Goal: Information Seeking & Learning: Compare options

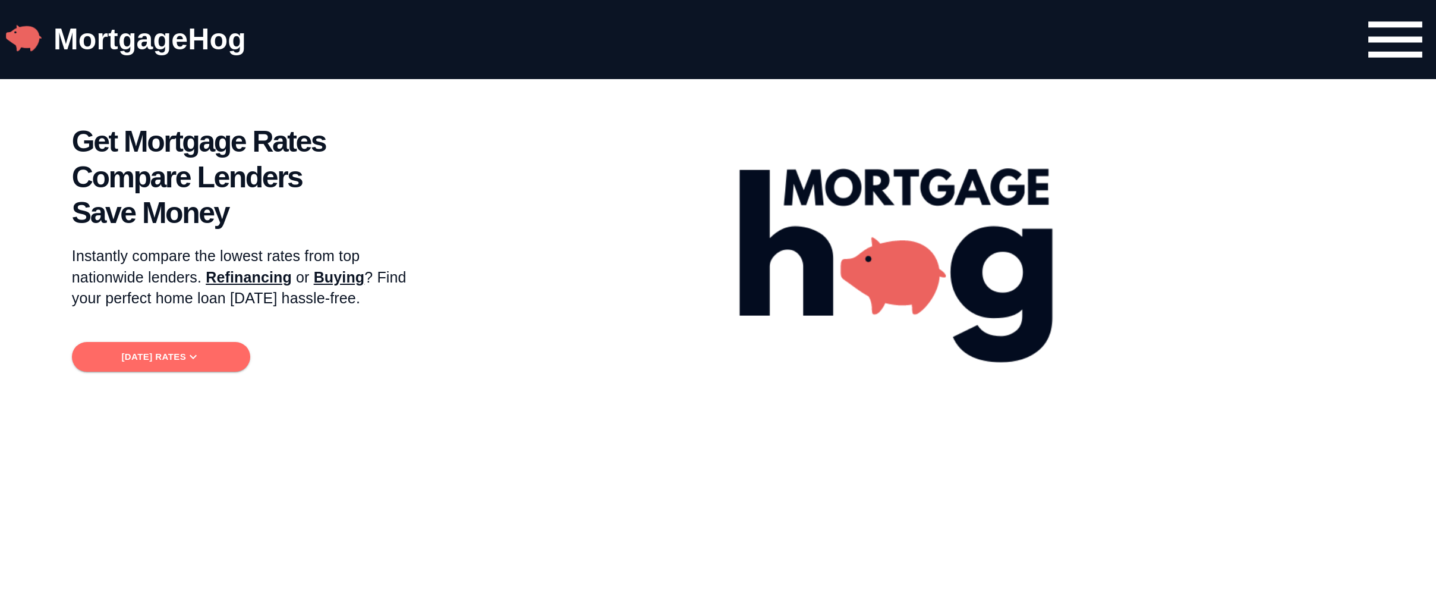
click at [191, 350] on span "[DATE] Rates" at bounding box center [160, 356] width 159 height 15
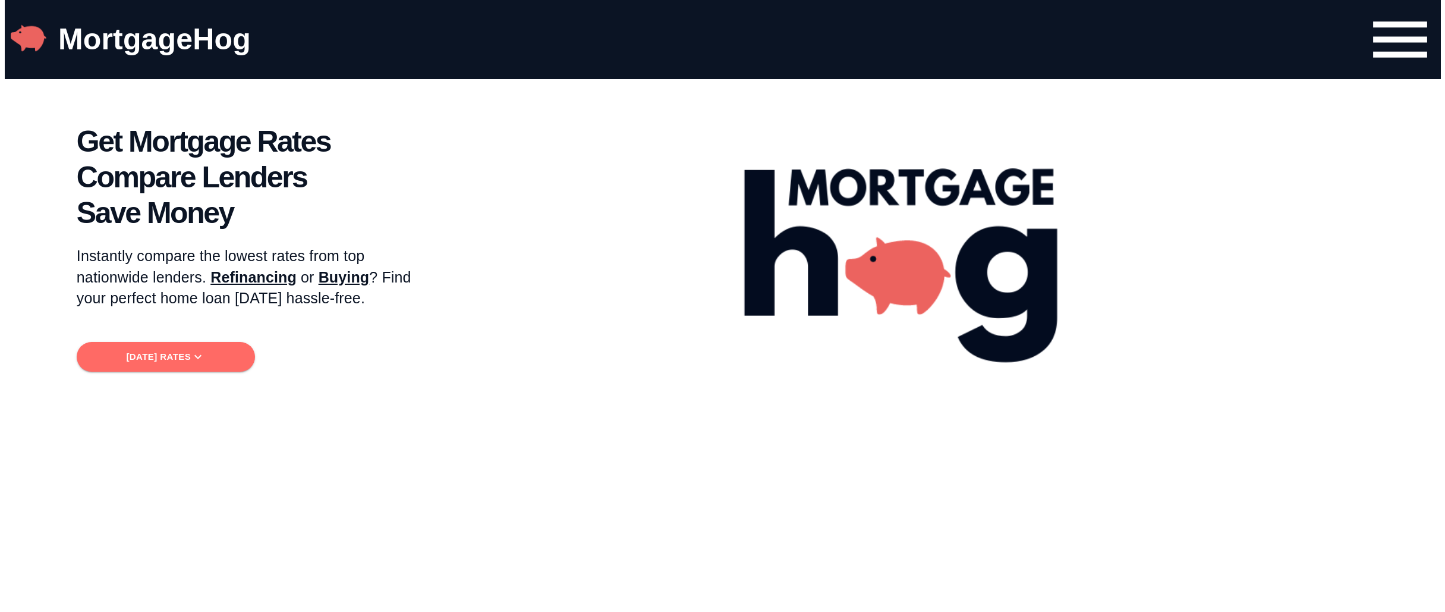
scroll to position [644, 0]
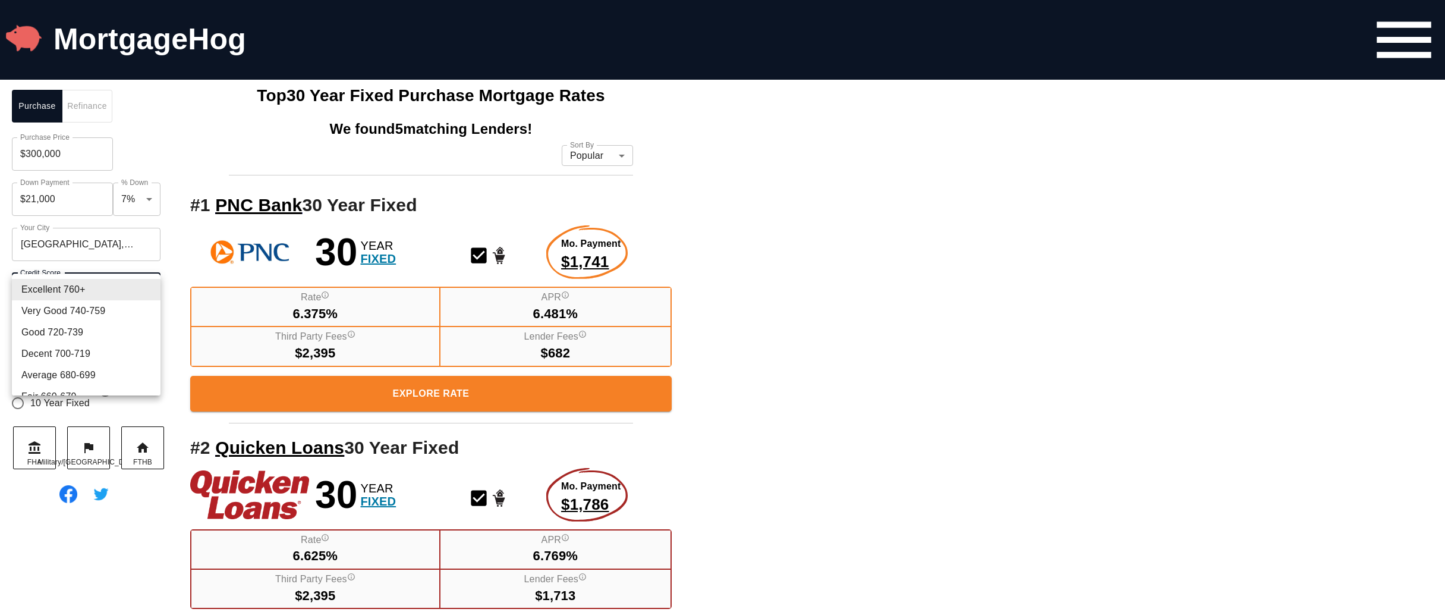
click at [108, 291] on li "Excellent 760+" at bounding box center [86, 289] width 149 height 21
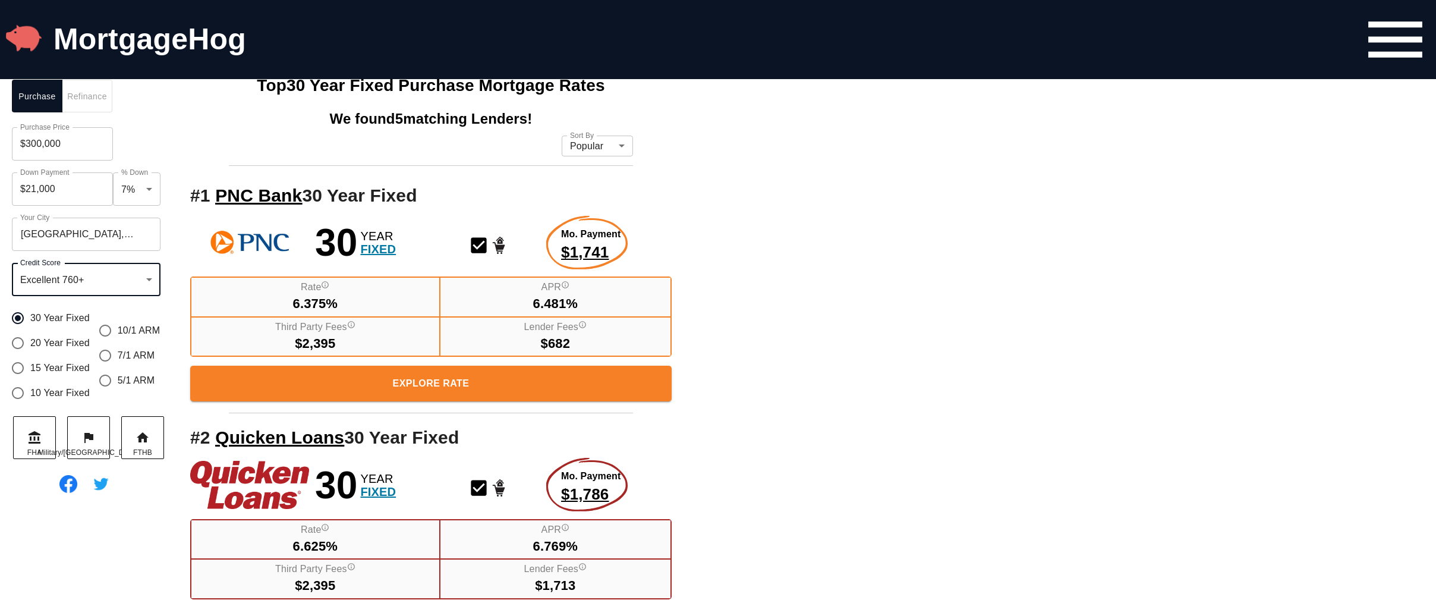
click at [29, 150] on input "$300,000" at bounding box center [62, 143] width 101 height 33
click at [74, 112] on button "Refinance" at bounding box center [87, 96] width 51 height 33
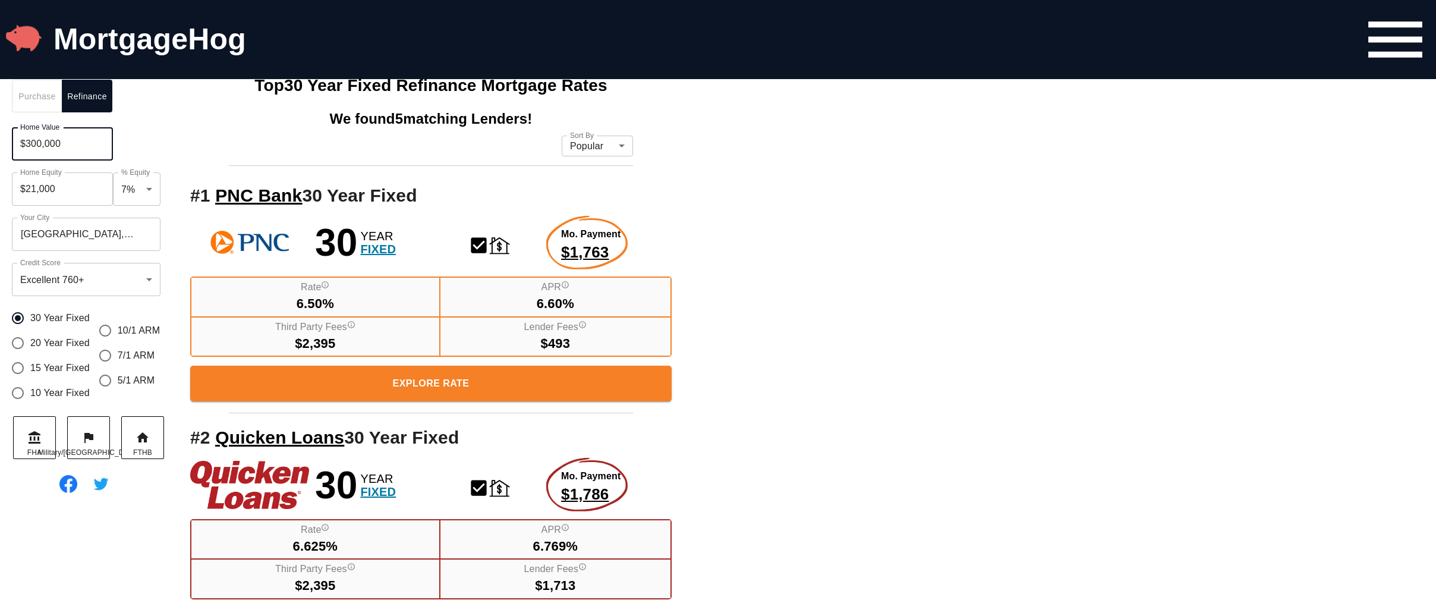
click at [29, 154] on input "$300,000" at bounding box center [62, 143] width 101 height 33
click at [24, 151] on input "$300,000" at bounding box center [62, 143] width 101 height 33
type input "$800,000"
type input "$56,000"
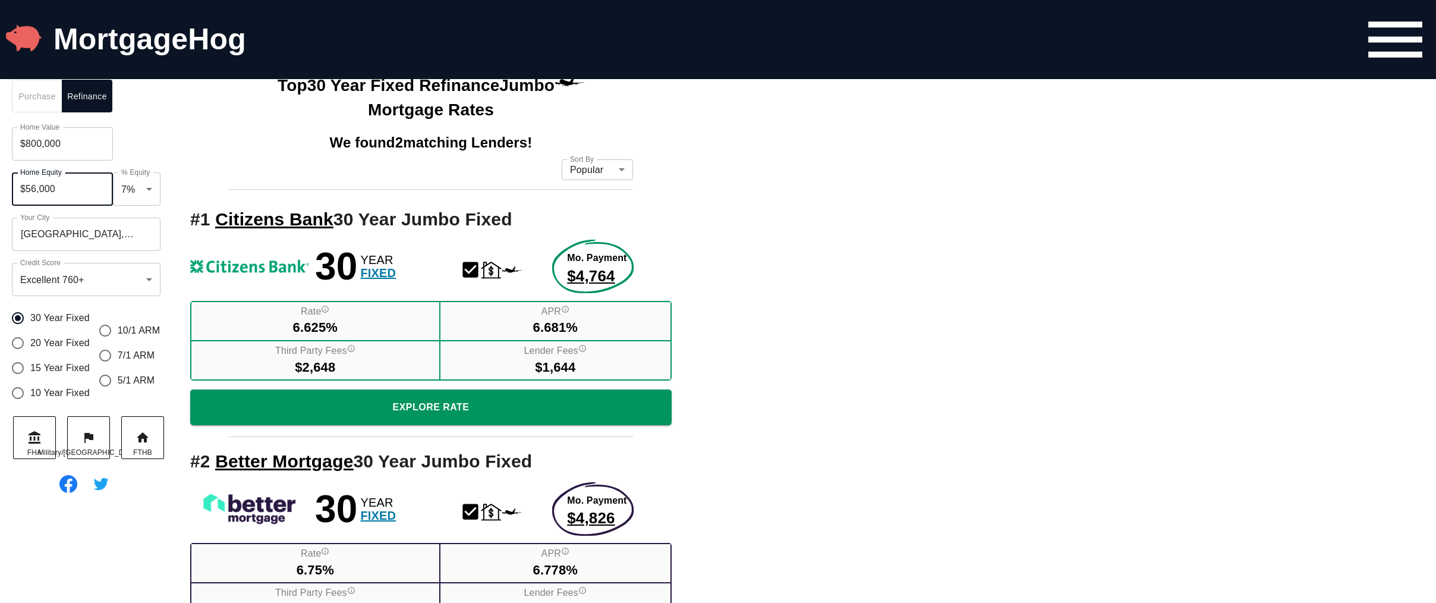
click at [46, 161] on input "$800,000" at bounding box center [62, 143] width 101 height 33
drag, startPoint x: 25, startPoint y: 154, endPoint x: 32, endPoint y: 153, distance: 7.2
click at [32, 153] on input "$800,000" at bounding box center [62, 143] width 101 height 33
type input "$1,900,000"
click at [78, 197] on input "$133,000" at bounding box center [62, 188] width 101 height 33
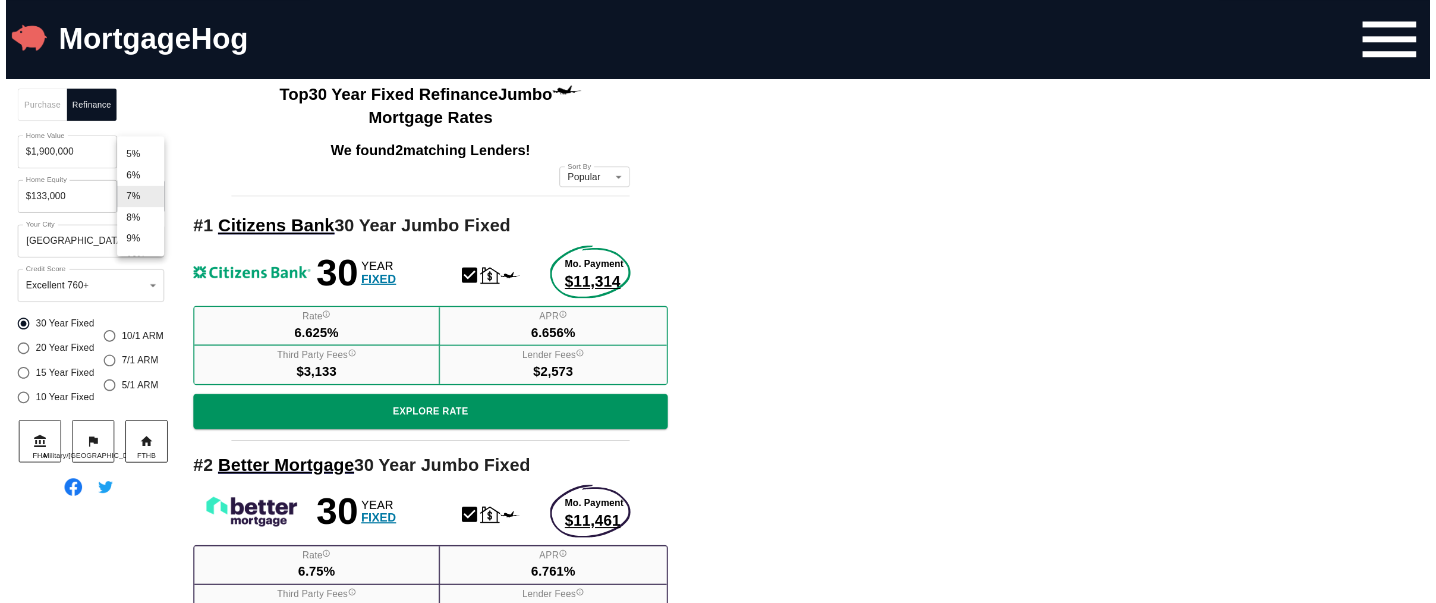
scroll to position [297, 0]
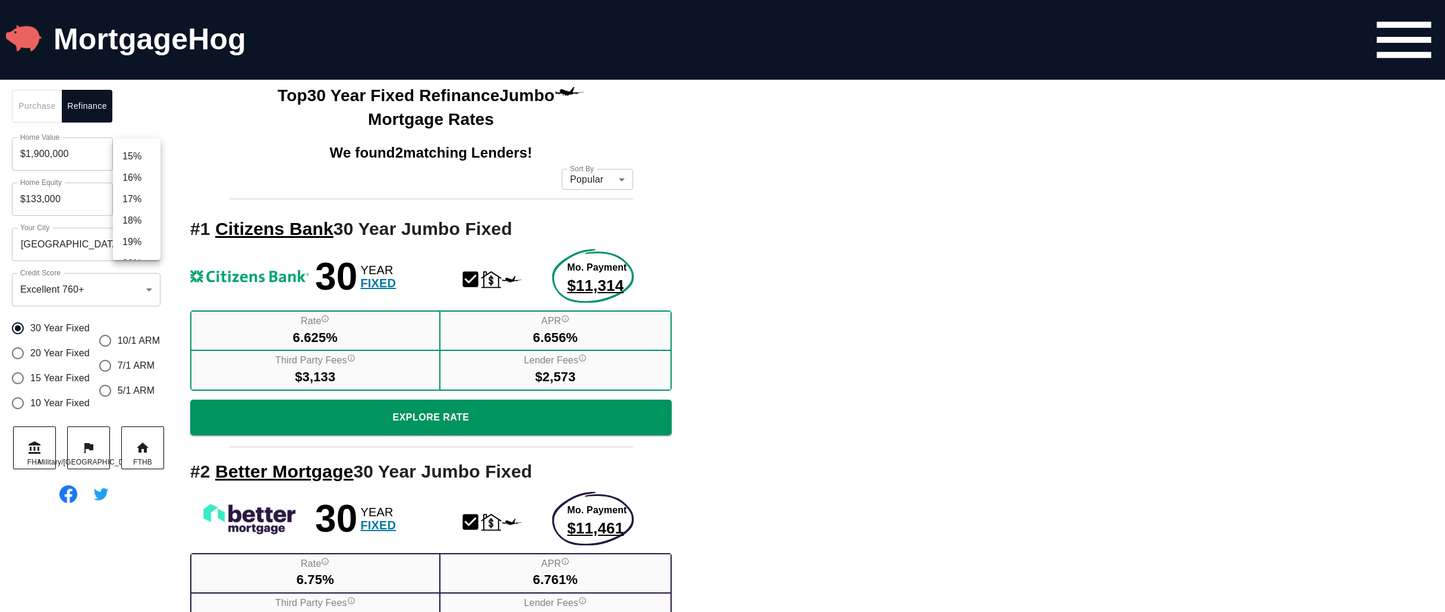
click at [63, 204] on div at bounding box center [722, 306] width 1445 height 612
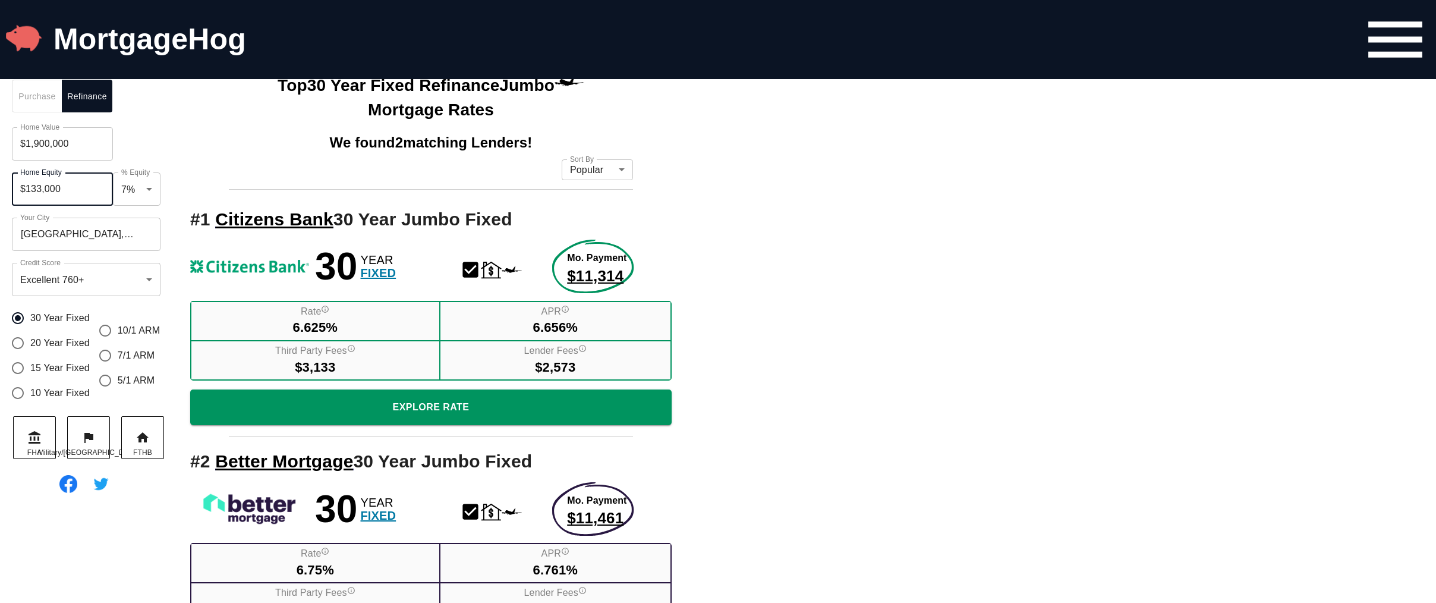
click at [70, 201] on input "$133,000" at bounding box center [62, 188] width 101 height 33
drag, startPoint x: 82, startPoint y: 197, endPoint x: -81, endPoint y: 188, distance: 163.7
type input "$1,100,000"
type input "0.58"
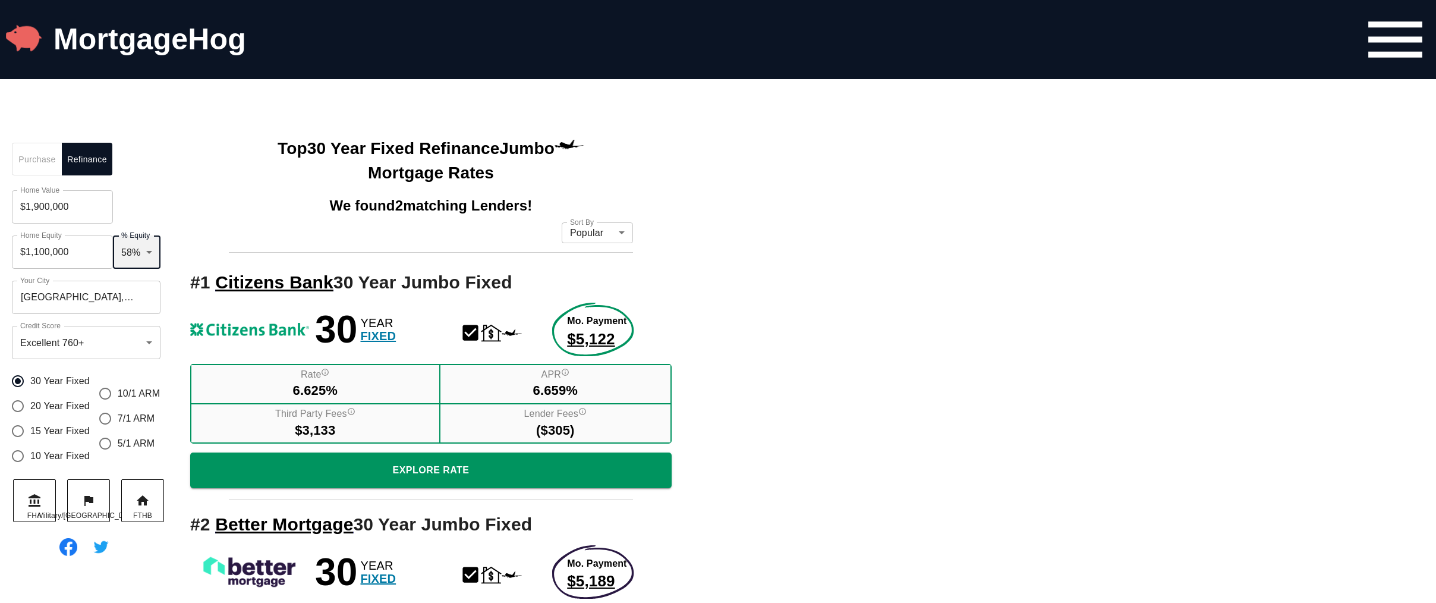
scroll to position [572, 0]
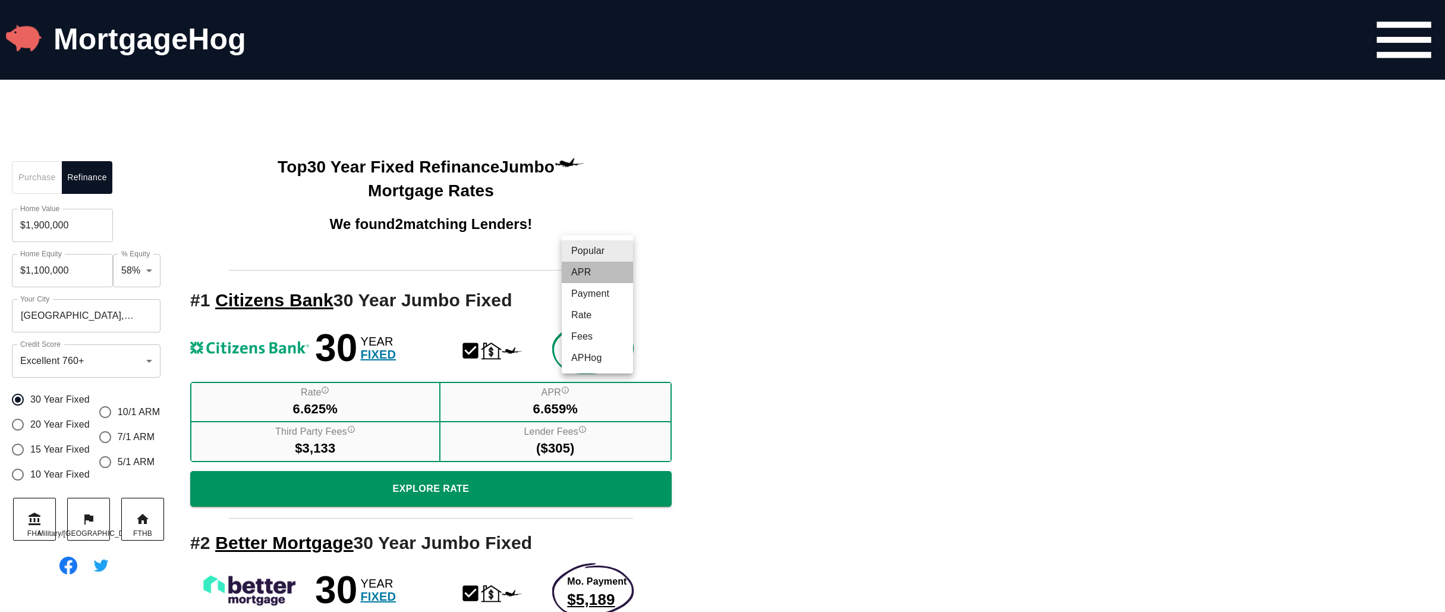
click at [609, 267] on li "APR" at bounding box center [597, 272] width 71 height 21
type input "APR"
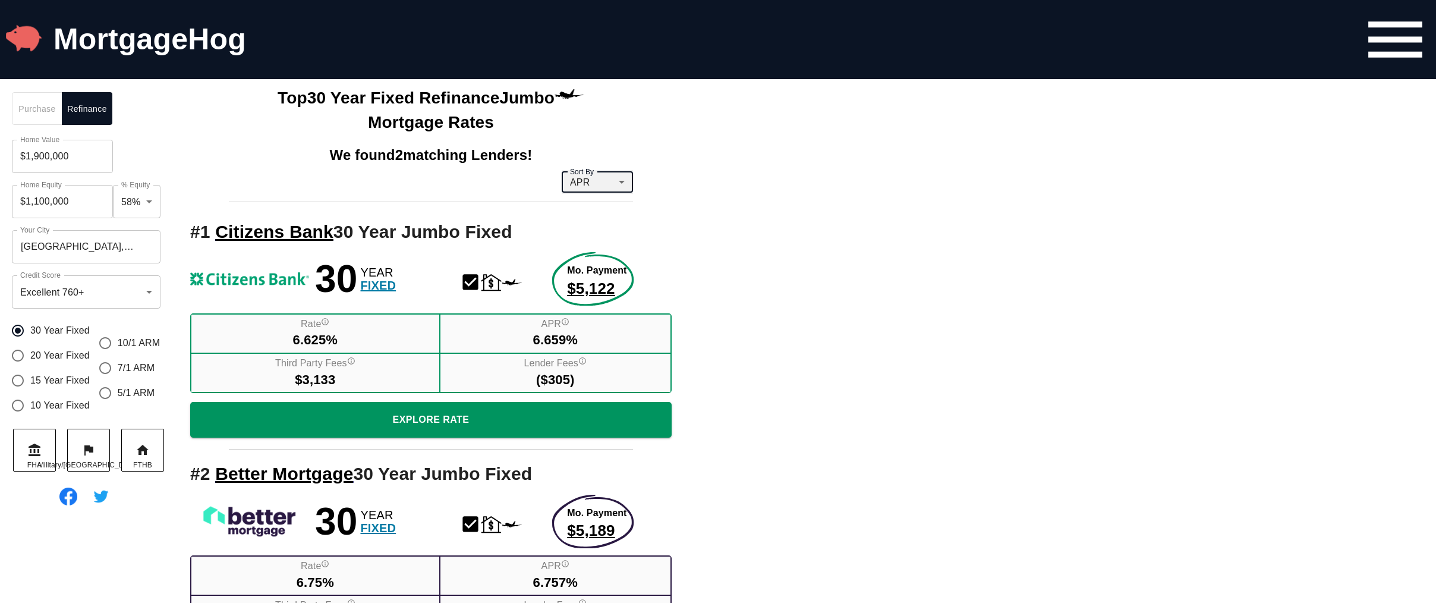
scroll to position [644, 0]
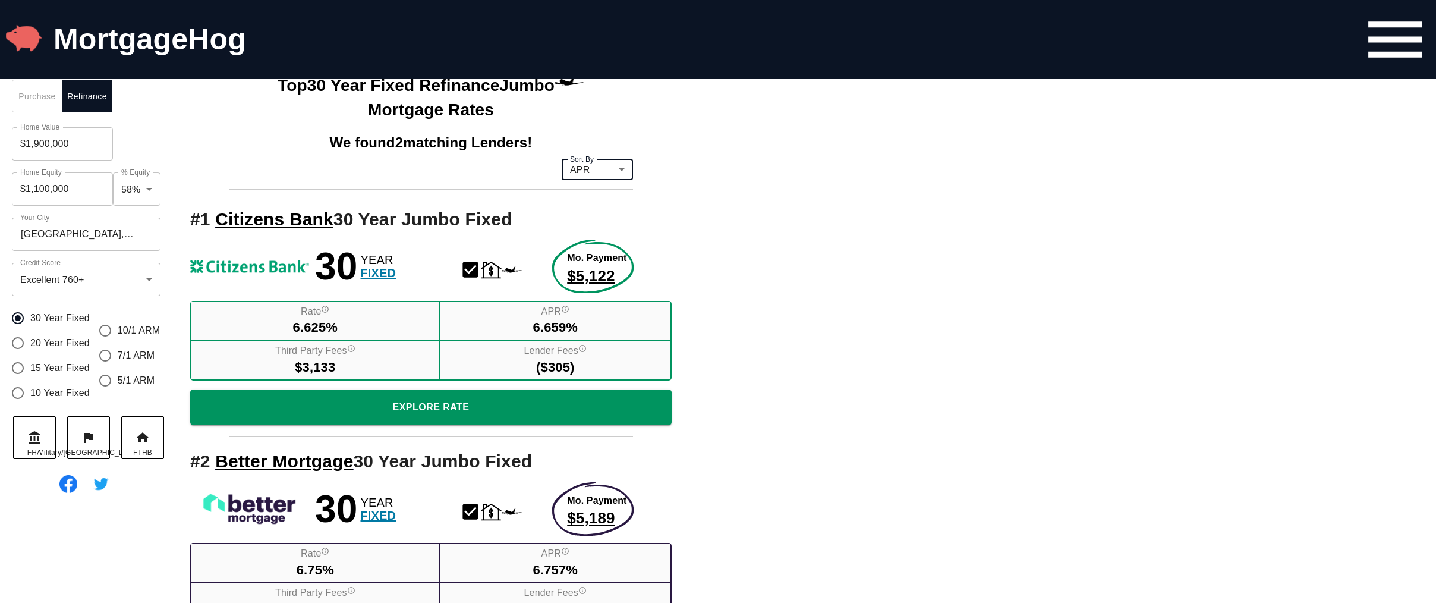
click at [107, 343] on input "10/1 ARM" at bounding box center [105, 330] width 25 height 25
radio input "true"
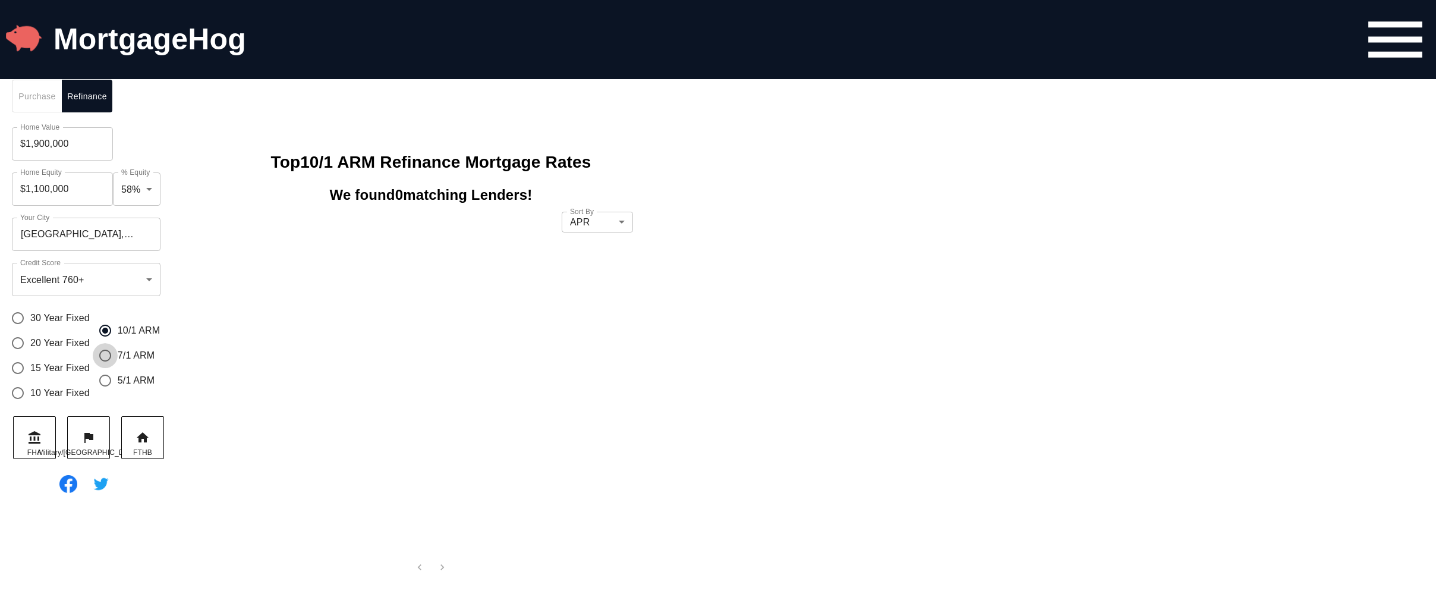
click at [107, 360] on input "7/1 ARM" at bounding box center [105, 355] width 25 height 25
radio input "true"
click at [109, 388] on input "5/1 ARM" at bounding box center [105, 380] width 25 height 25
radio input "true"
click at [49, 350] on span "20 Year Fixed" at bounding box center [59, 343] width 59 height 14
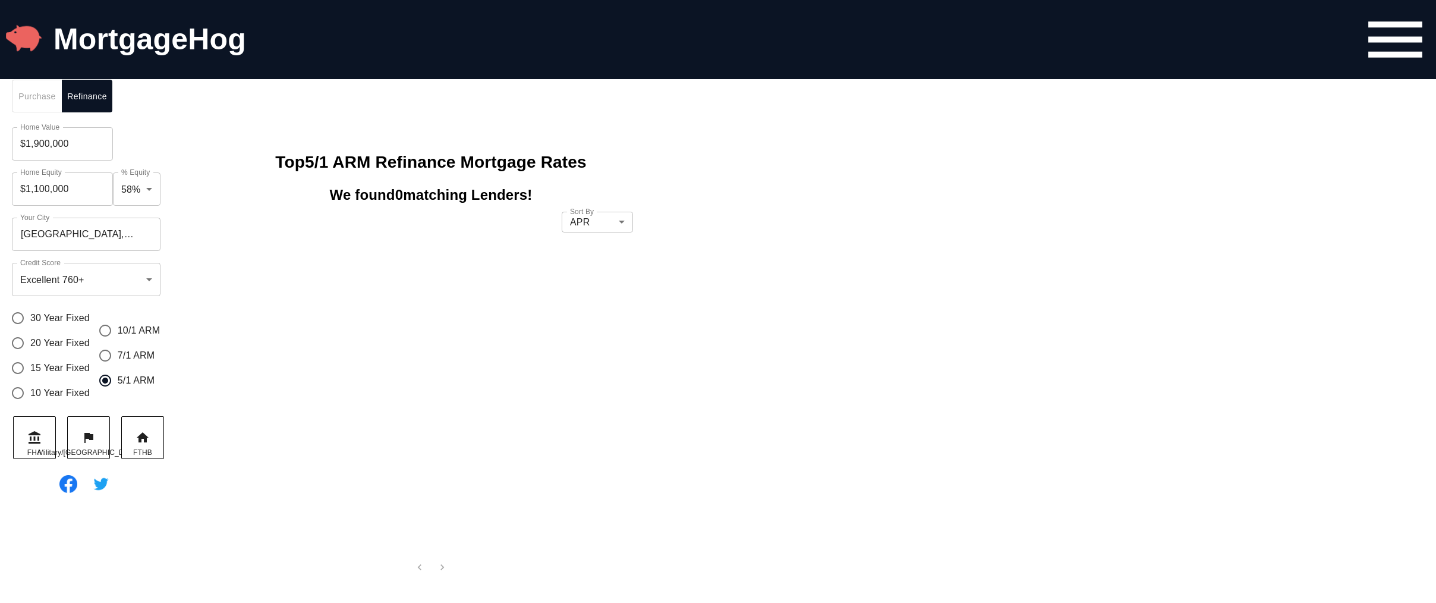
click at [30, 355] on input "20 Year Fixed" at bounding box center [17, 343] width 25 height 25
radio input "true"
click at [54, 375] on span "15 Year Fixed" at bounding box center [59, 368] width 59 height 14
click at [30, 380] on input "15 Year Fixed" at bounding box center [17, 367] width 25 height 25
radio input "true"
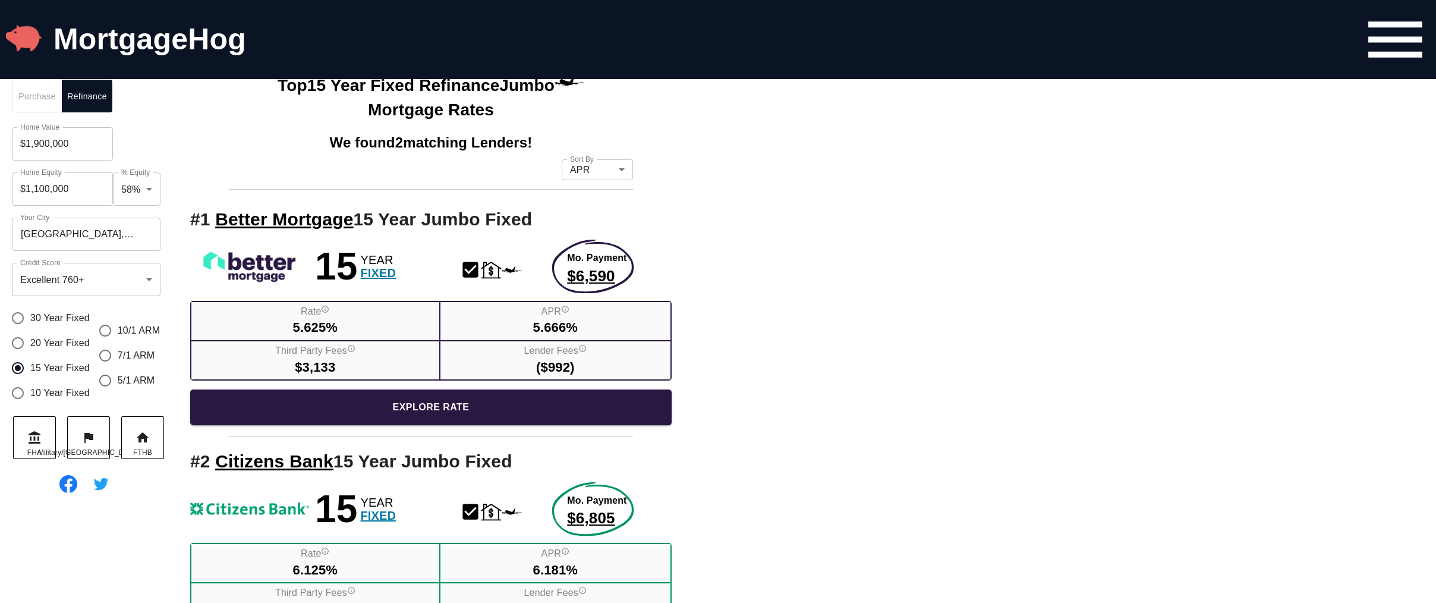
click at [47, 397] on span "10 Year Fixed" at bounding box center [59, 393] width 59 height 14
click at [30, 397] on input "10 Year Fixed" at bounding box center [17, 392] width 25 height 25
radio input "true"
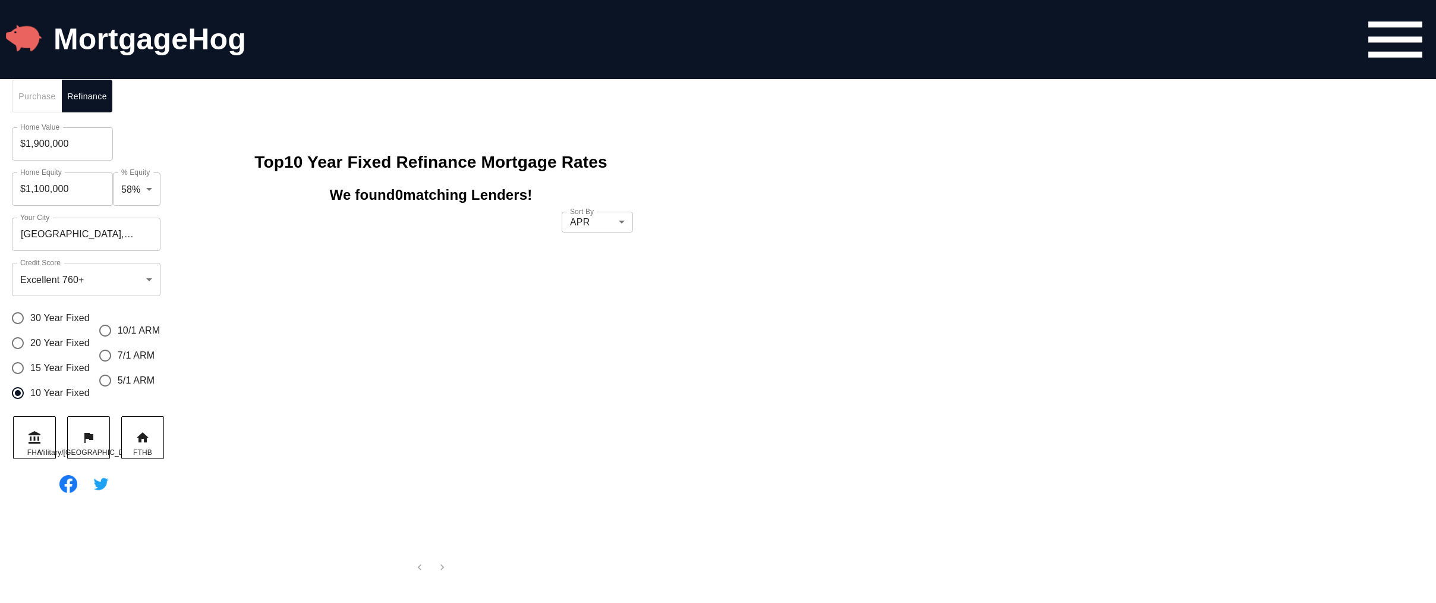
click at [52, 375] on span "15 Year Fixed" at bounding box center [59, 368] width 59 height 14
click at [30, 378] on input "15 Year Fixed" at bounding box center [17, 367] width 25 height 25
radio input "true"
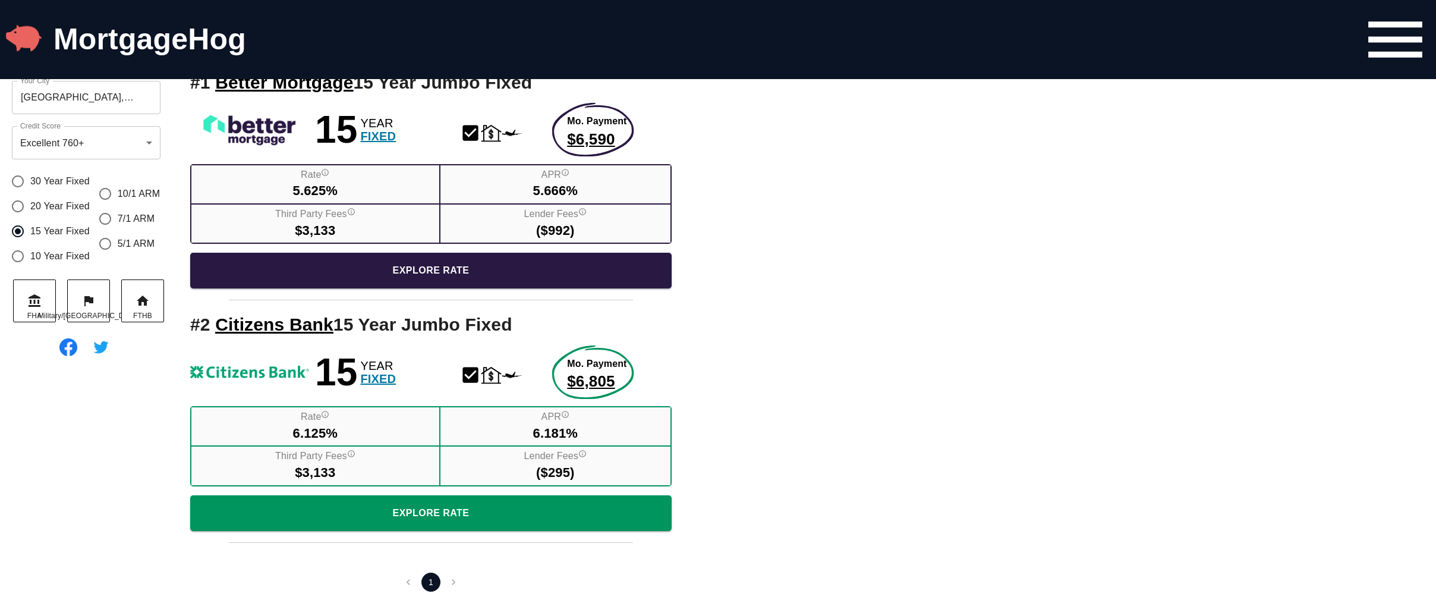
scroll to position [715, 0]
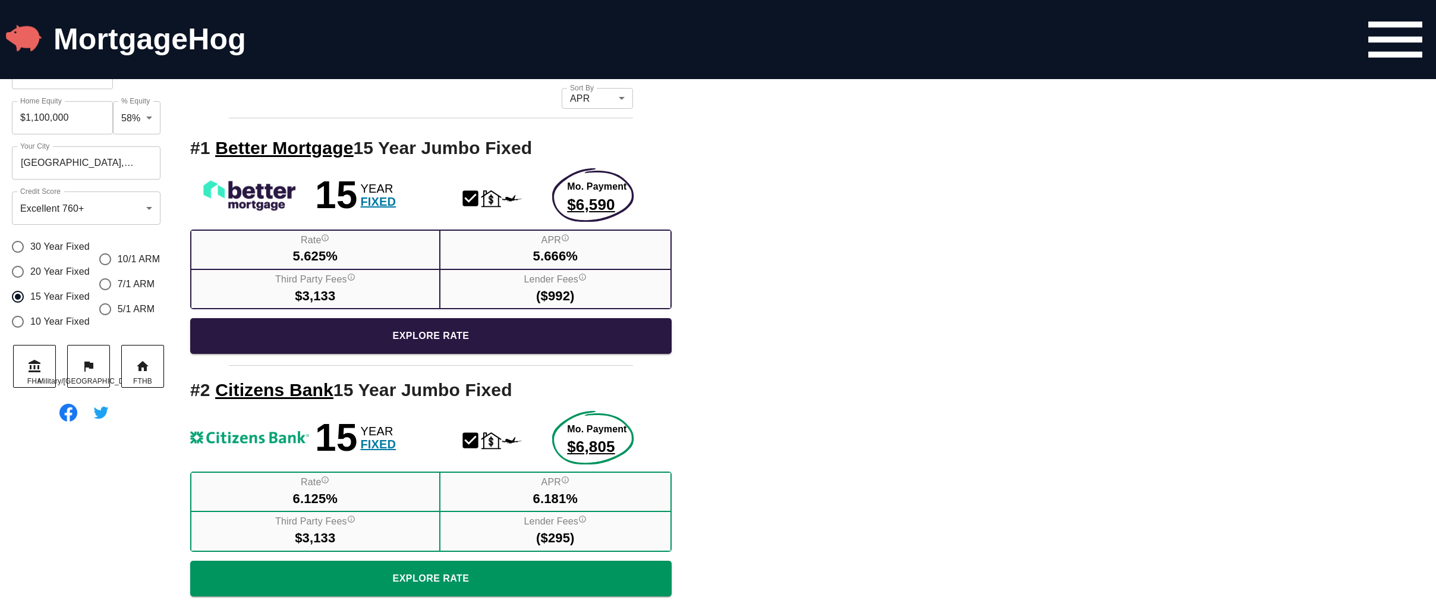
click at [1390, 55] on icon "Navigation Bar Menu" at bounding box center [1395, 39] width 54 height 36
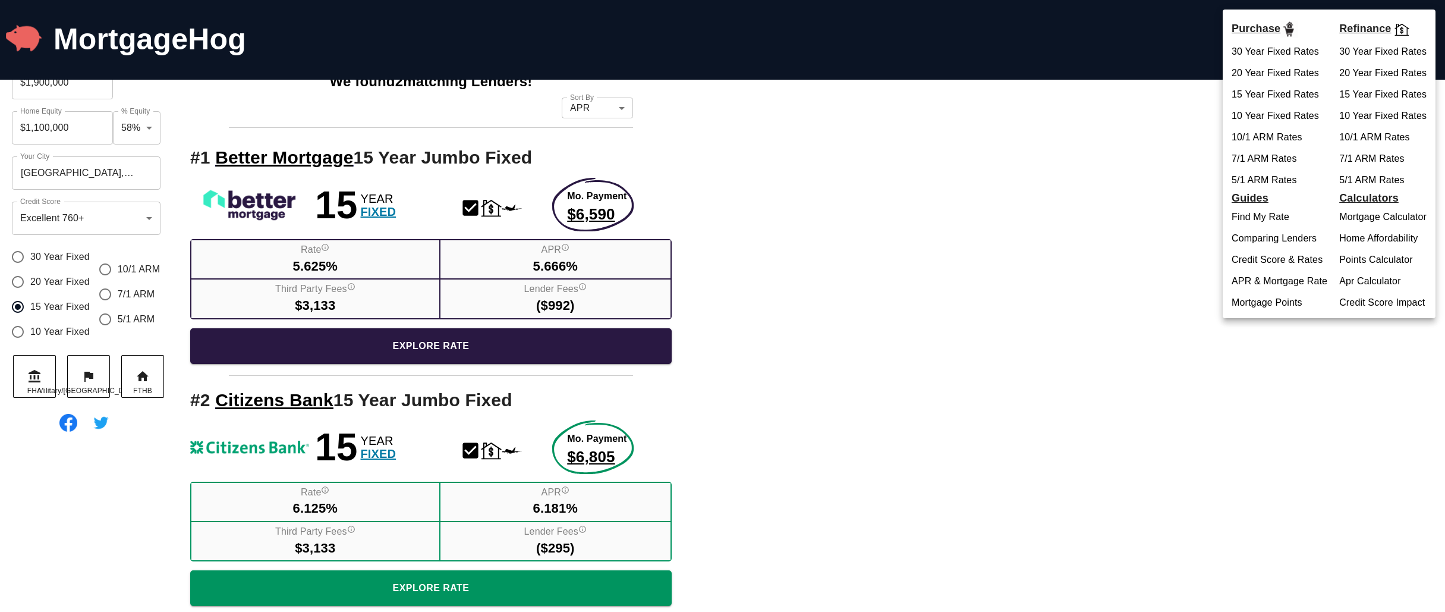
click at [951, 236] on div at bounding box center [722, 306] width 1445 height 612
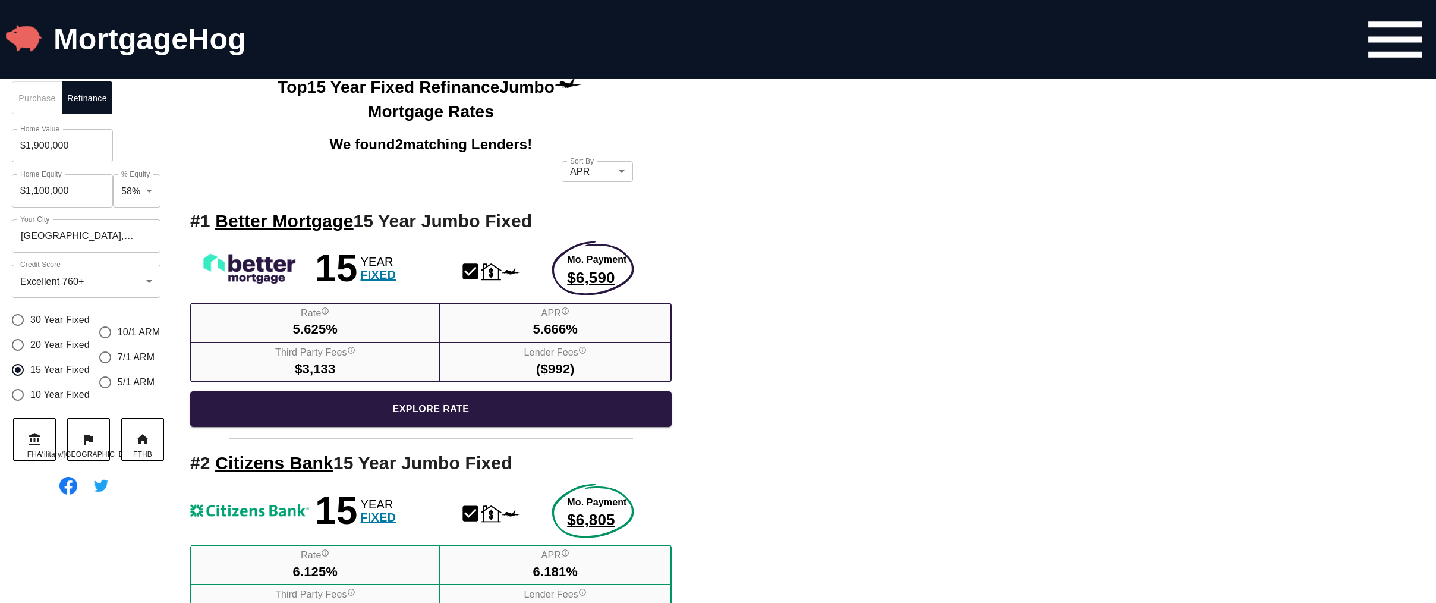
scroll to position [571, 0]
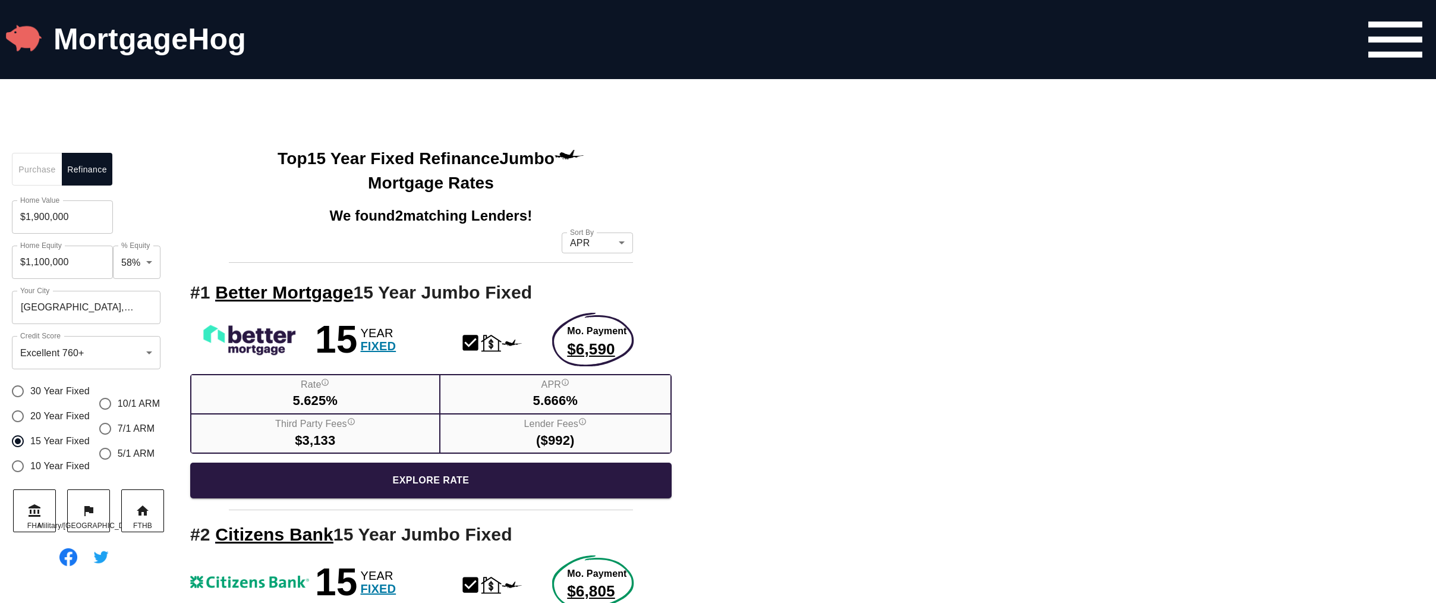
click at [36, 175] on span "Purchase" at bounding box center [37, 169] width 36 height 15
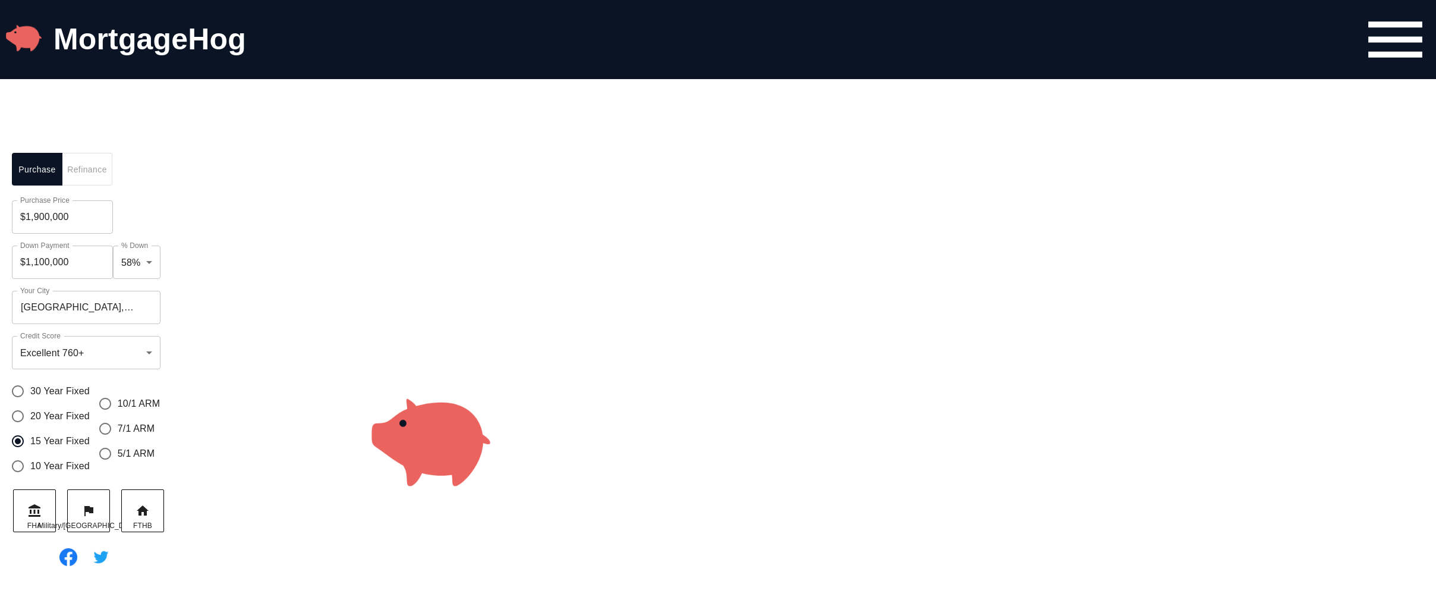
scroll to position [644, 0]
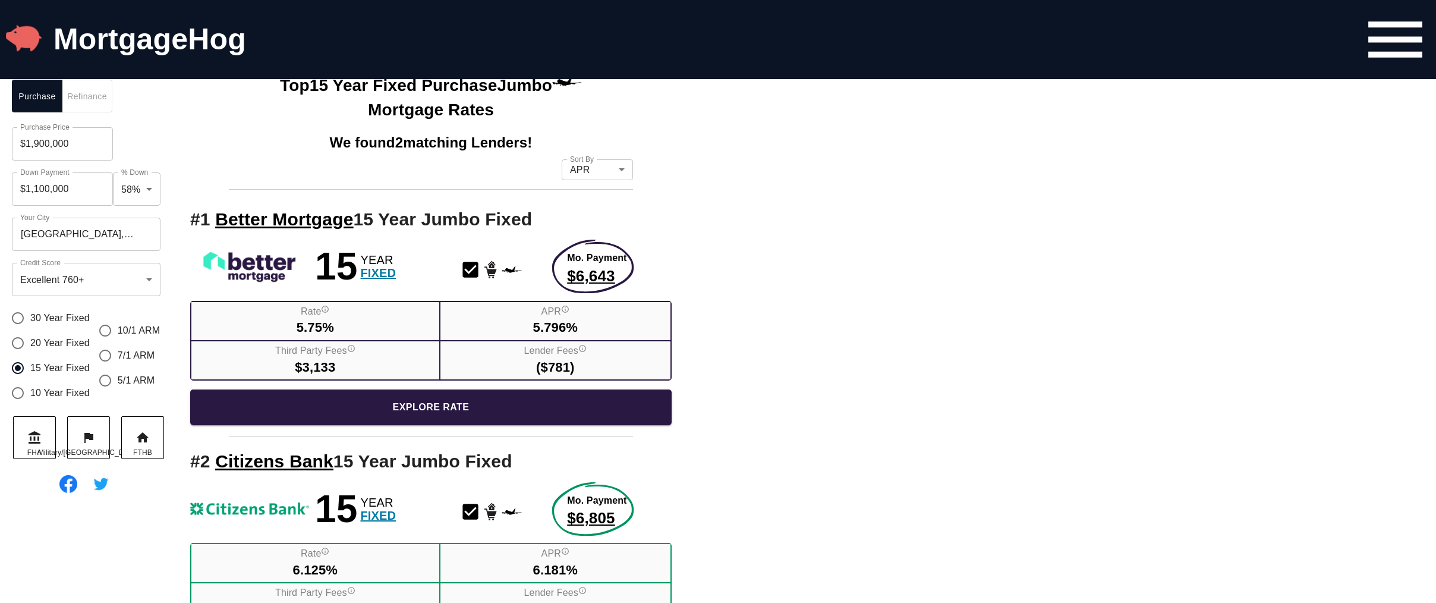
click at [86, 104] on span "Refinance" at bounding box center [87, 96] width 36 height 15
click at [36, 104] on span "Purchase" at bounding box center [37, 96] width 36 height 15
click at [50, 325] on span "30 Year Fixed" at bounding box center [59, 318] width 59 height 14
click at [30, 327] on input "30 Year Fixed" at bounding box center [17, 318] width 25 height 25
radio input "true"
